Goal: Check status

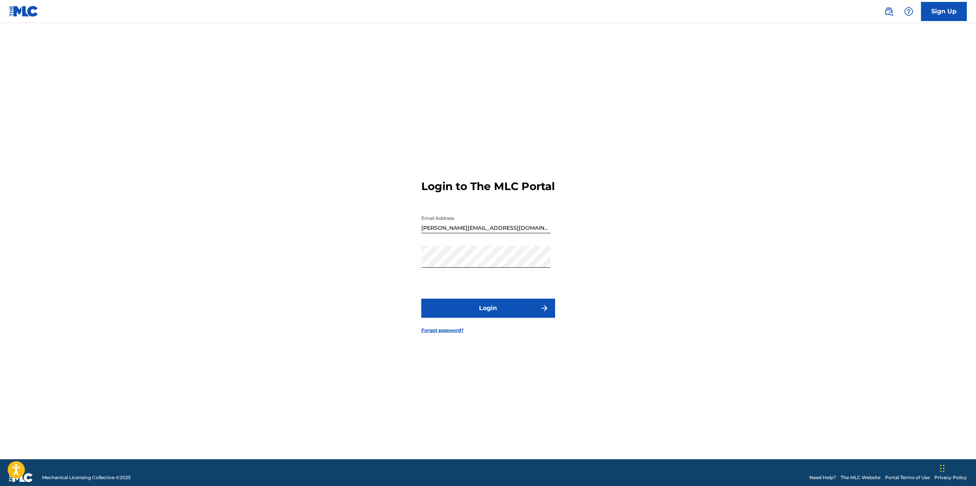
click at [491, 305] on button "Login" at bounding box center [488, 308] width 134 height 19
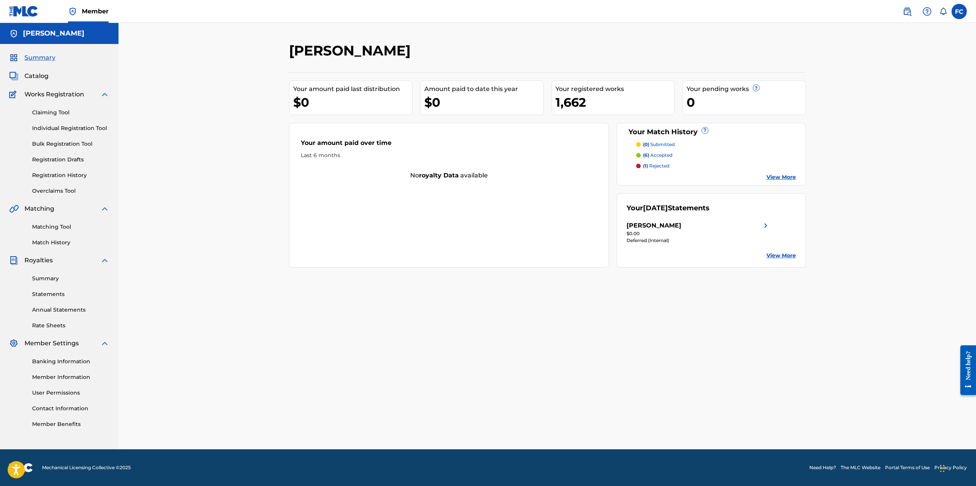
click at [58, 173] on link "Registration History" at bounding box center [70, 175] width 77 height 8
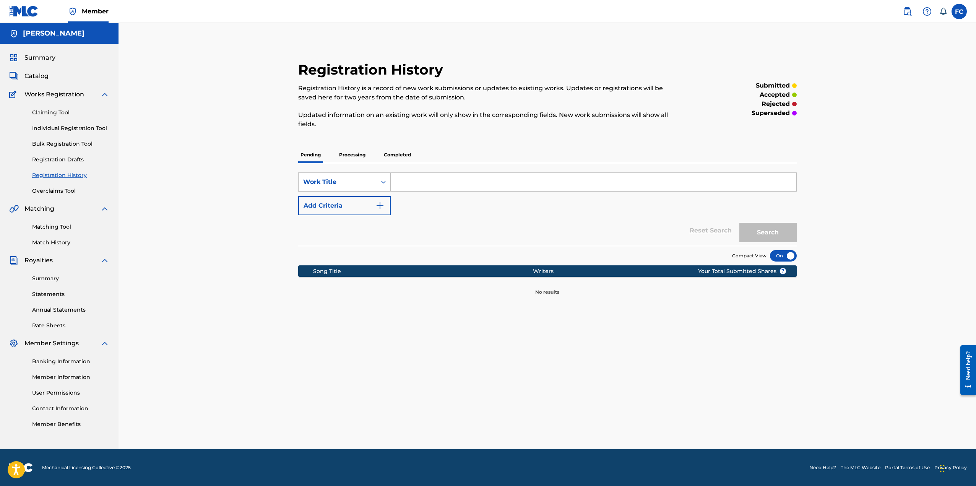
click at [351, 154] on p "Processing" at bounding box center [352, 155] width 31 height 16
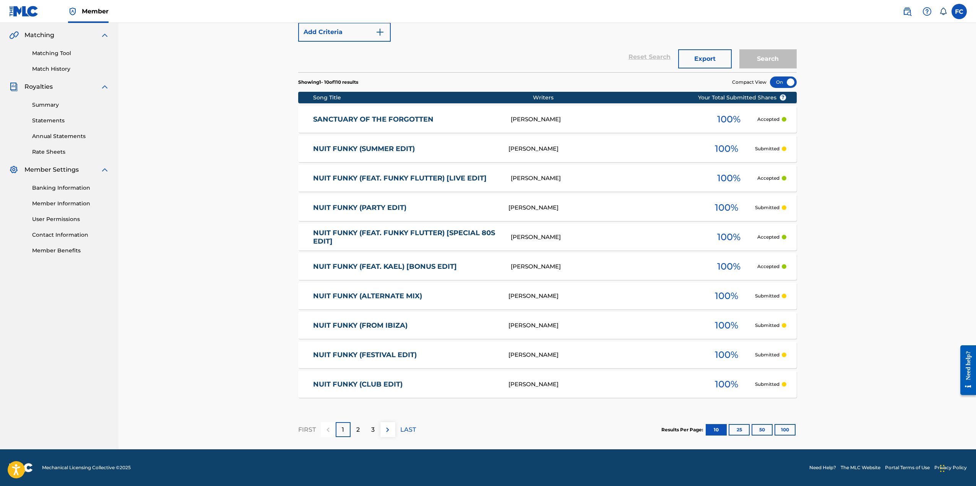
scroll to position [174, 0]
click at [791, 429] on button "100" at bounding box center [785, 429] width 21 height 11
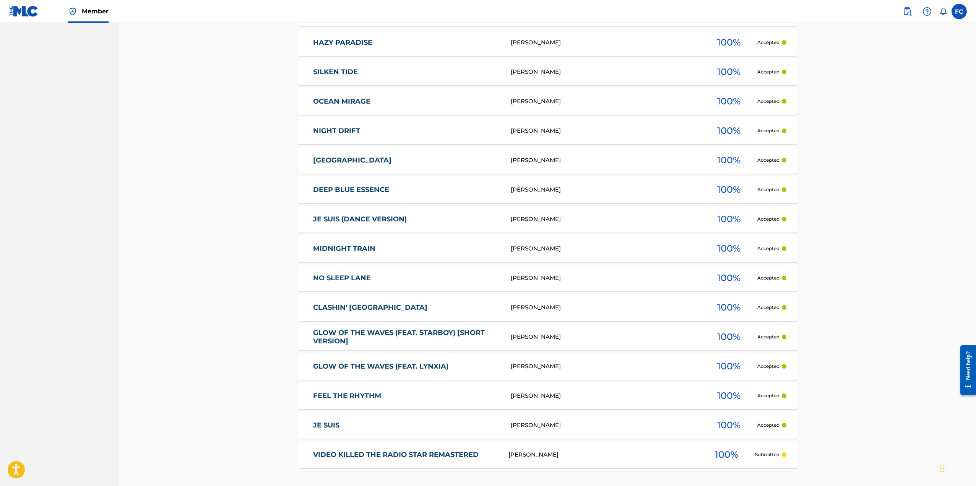
scroll to position [2824, 0]
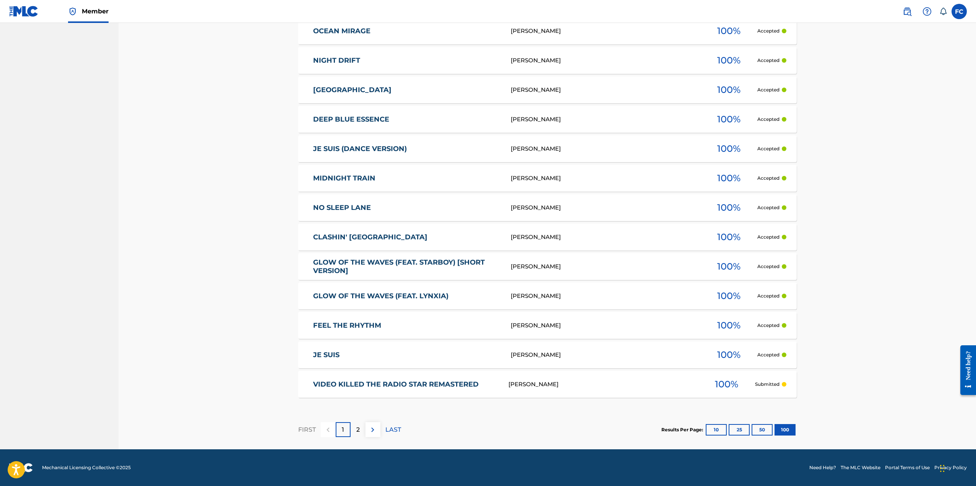
click at [373, 432] on img at bounding box center [372, 429] width 9 height 9
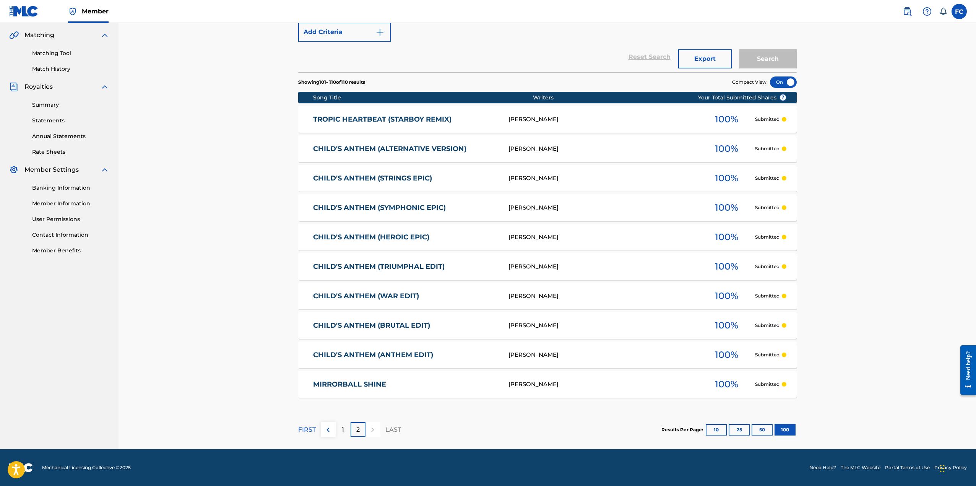
scroll to position [0, 0]
